Goal: Transaction & Acquisition: Purchase product/service

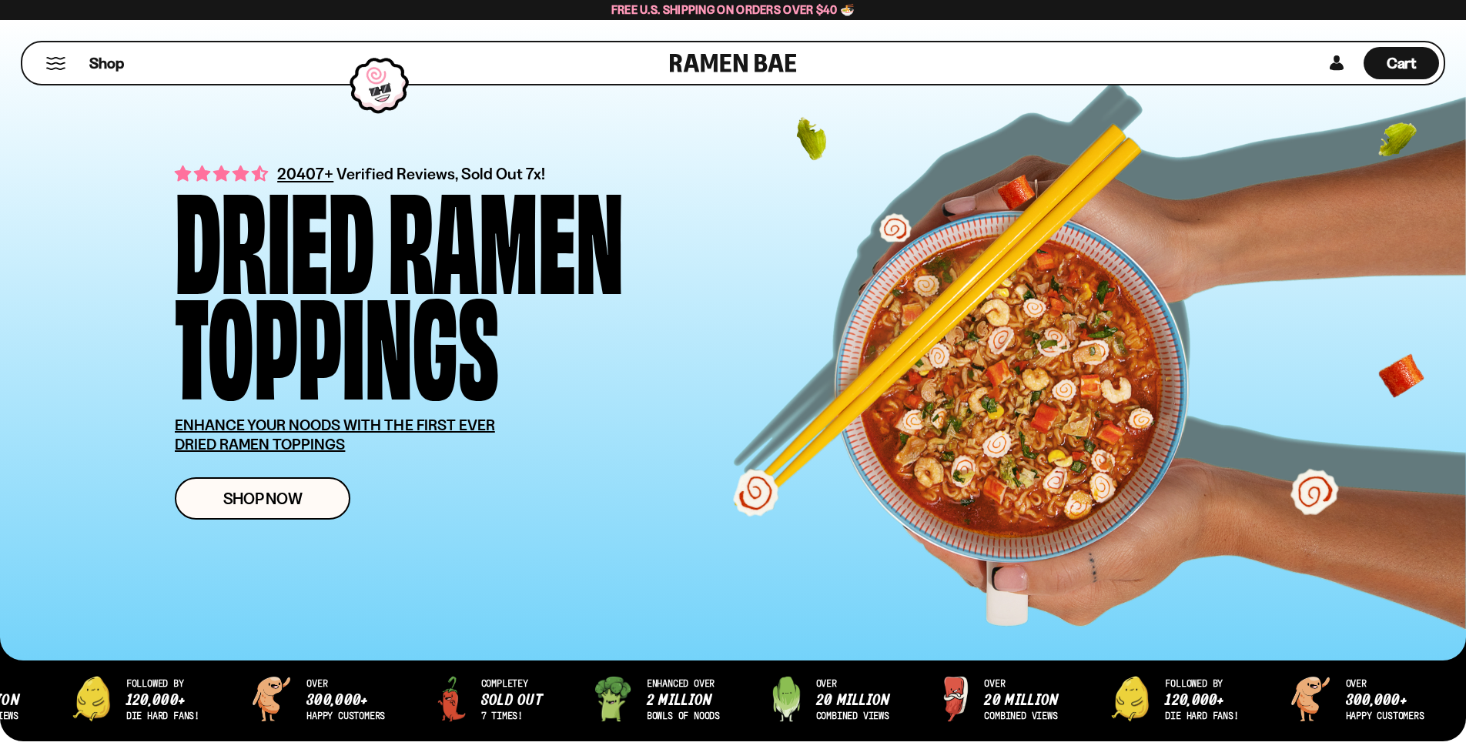
click at [52, 59] on button "Mobile Menu Trigger" at bounding box center [55, 63] width 21 height 13
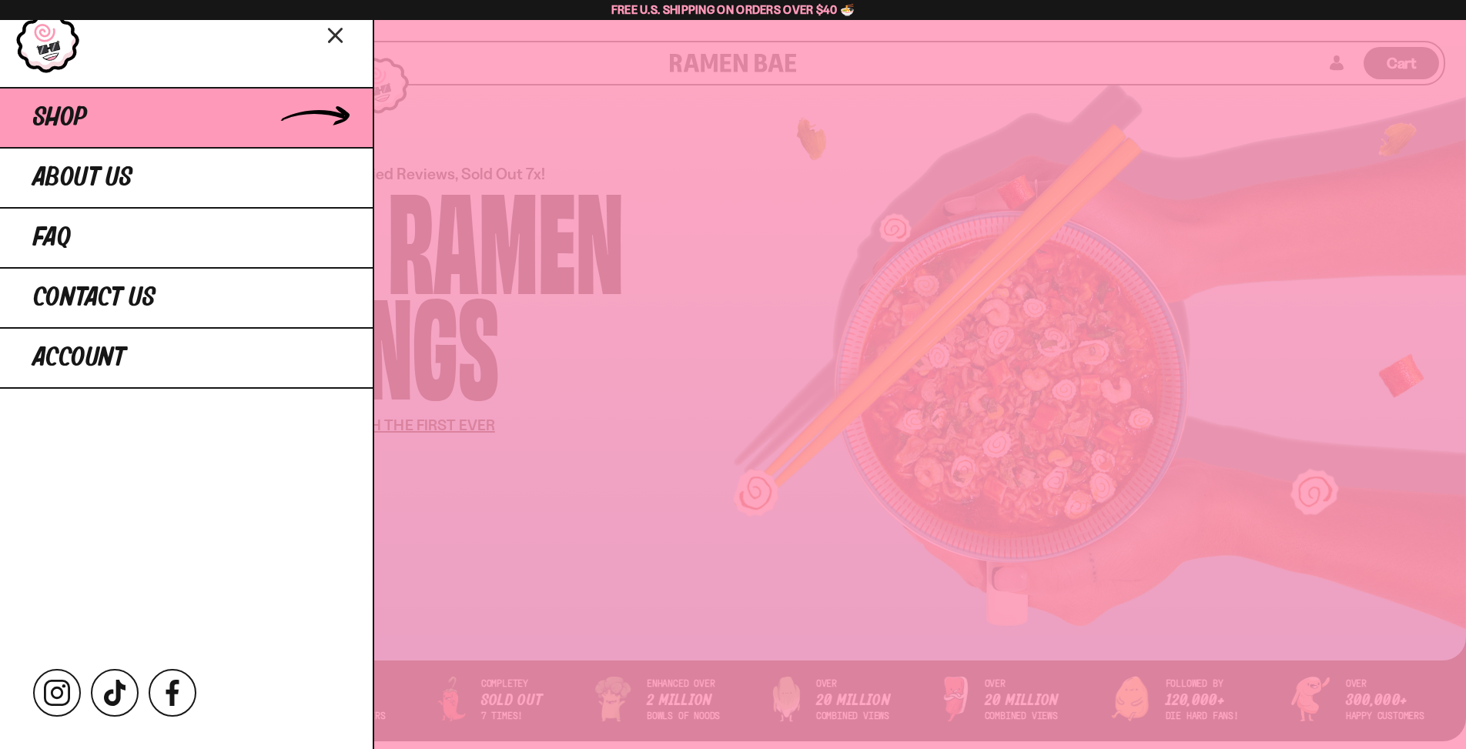
click at [67, 119] on span "Shop" at bounding box center [60, 118] width 54 height 28
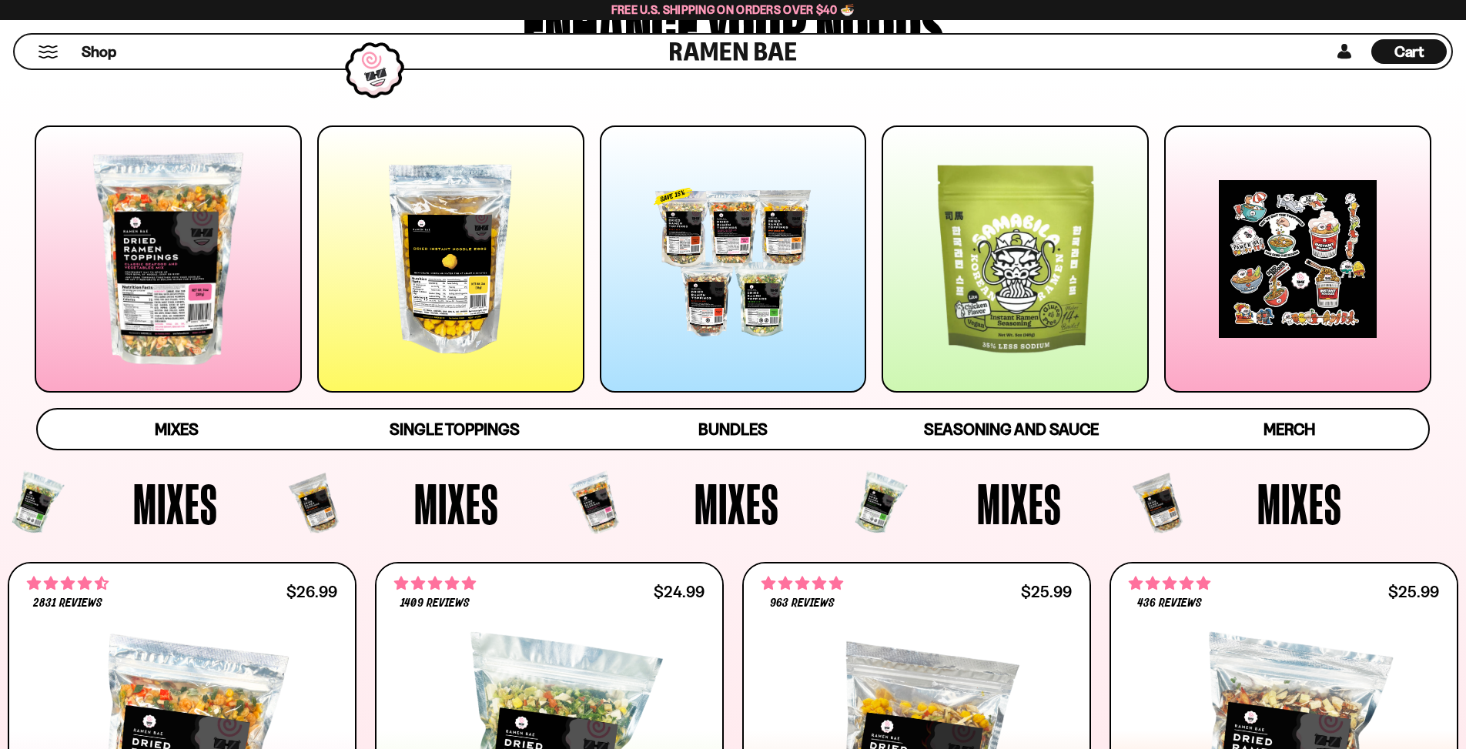
scroll to position [189, 0]
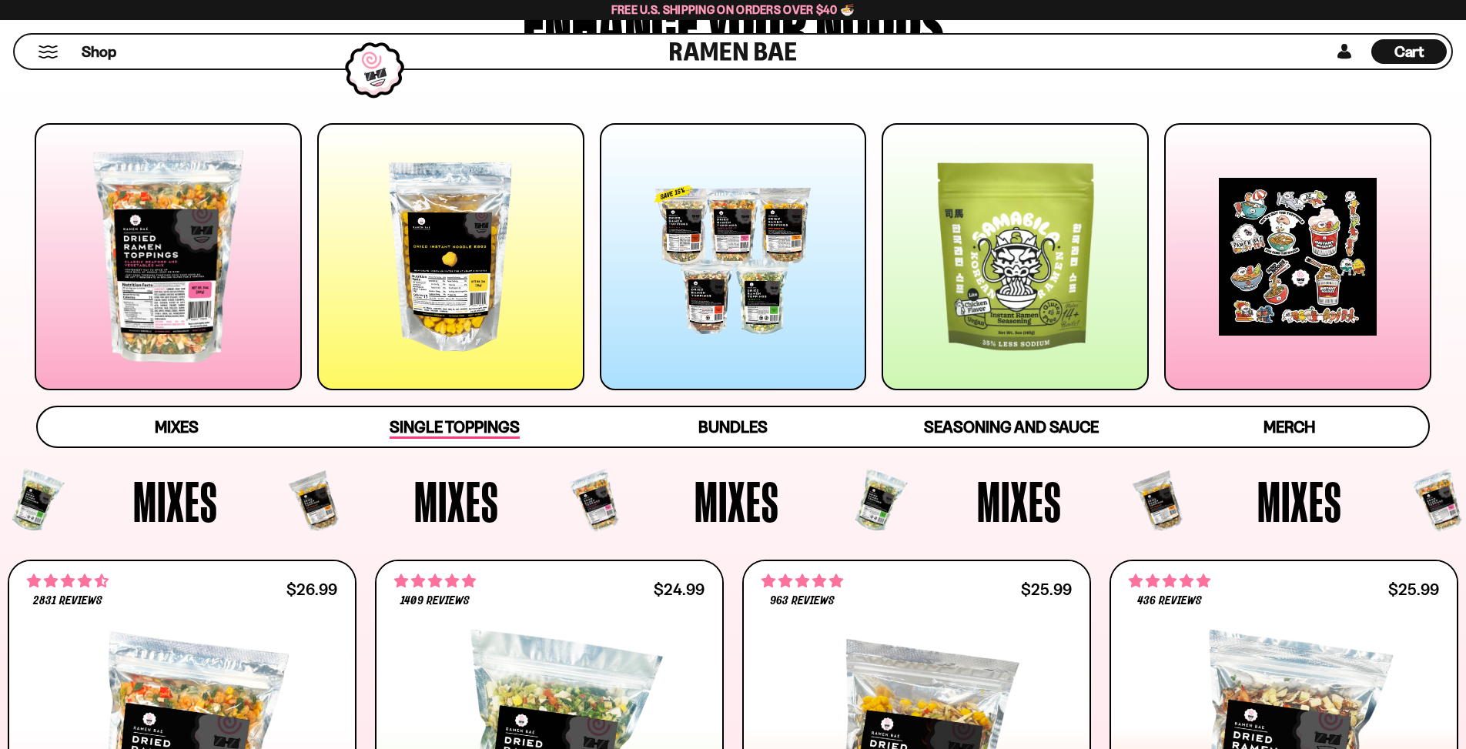
click at [463, 426] on span "Single Toppings" at bounding box center [455, 428] width 130 height 22
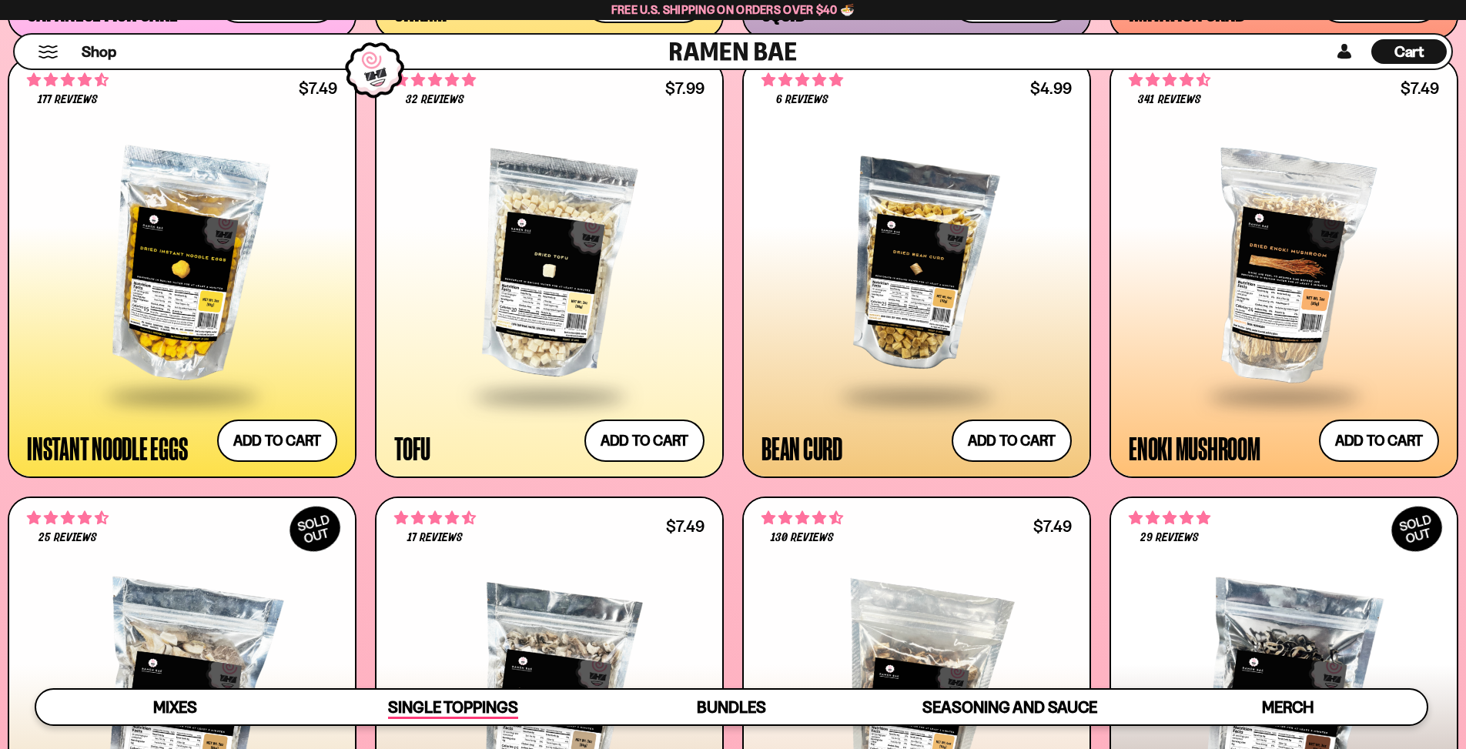
scroll to position [2116, 0]
